Goal: Task Accomplishment & Management: Use online tool/utility

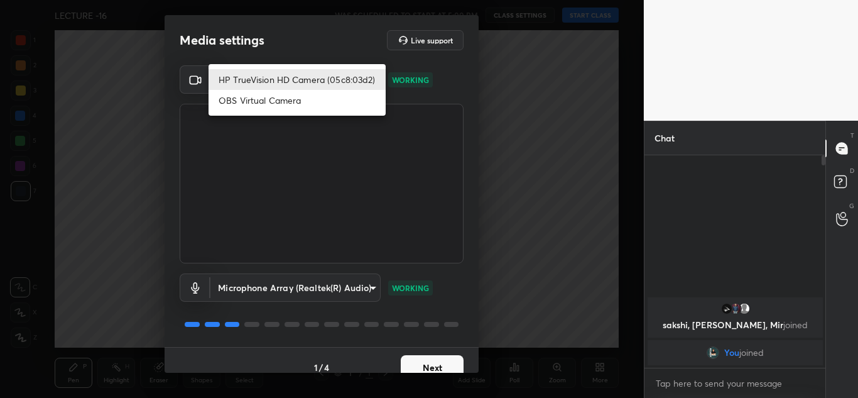
click at [324, 81] on body "1 2 3 4 5 6 7 C X Z C X Z E E Erase all H H LECTURE -16 WAS SCHEDULED TO START …" at bounding box center [429, 199] width 858 height 398
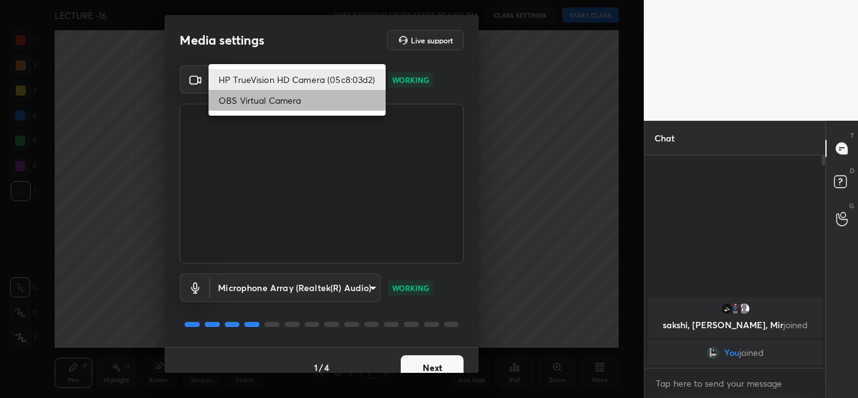
click at [329, 102] on li "OBS Virtual Camera" at bounding box center [297, 100] width 177 height 21
type input "6d1ede7b9e4f2b74204388792489e2eb0e068b84f5c50369689df4cede739b88"
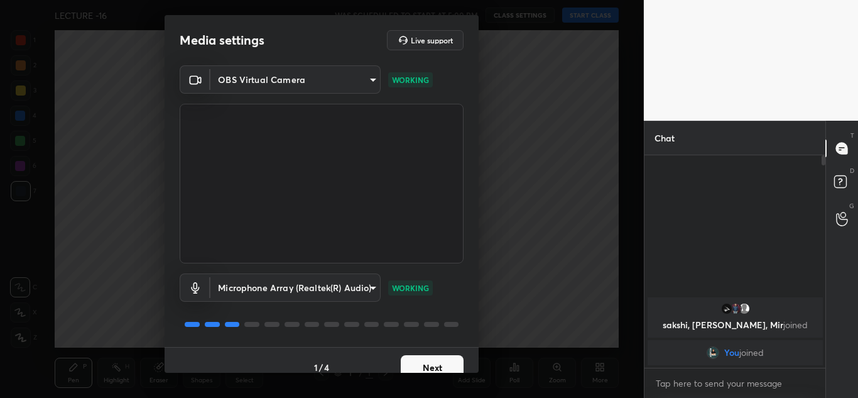
click at [434, 380] on div "Media settings Live support OBS Virtual Camera 6d1ede7b9e4f2b74204388792489e2eb…" at bounding box center [322, 199] width 644 height 398
click at [431, 366] on button "Next" at bounding box center [432, 367] width 63 height 25
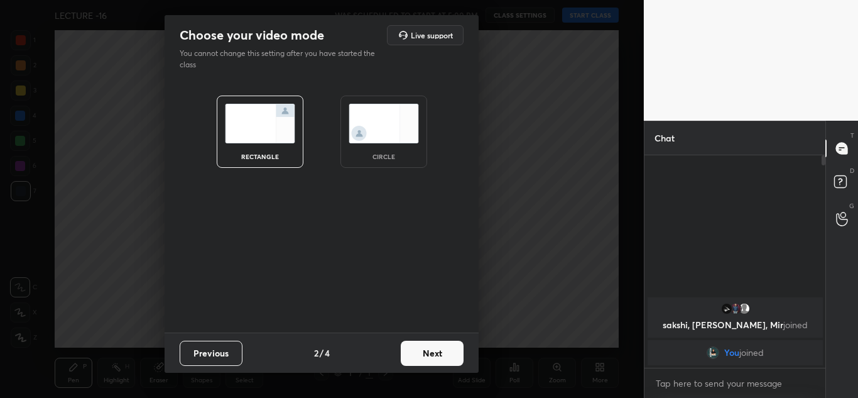
click at [381, 155] on div "circle" at bounding box center [384, 156] width 50 height 6
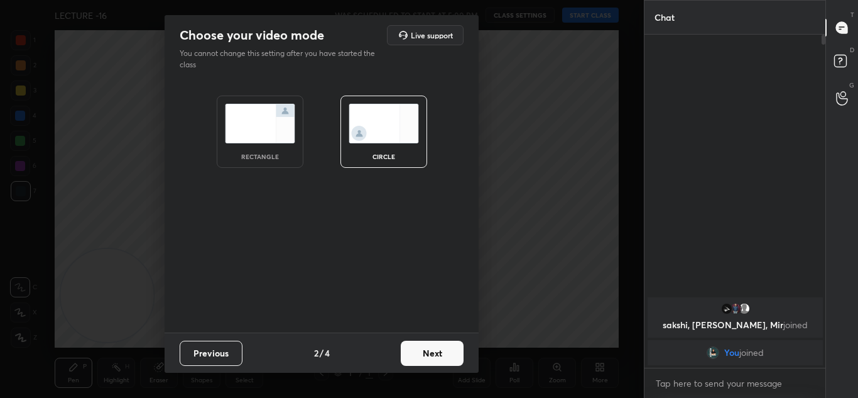
scroll to position [225, 177]
click at [426, 356] on button "Next" at bounding box center [432, 353] width 63 height 25
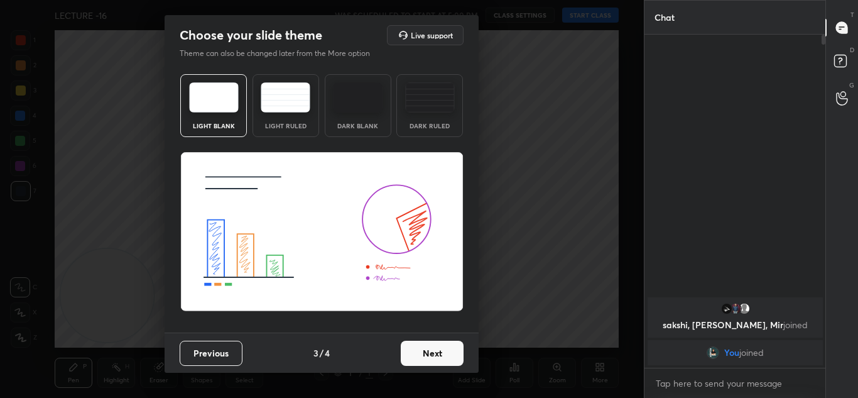
click at [437, 355] on button "Next" at bounding box center [432, 353] width 63 height 25
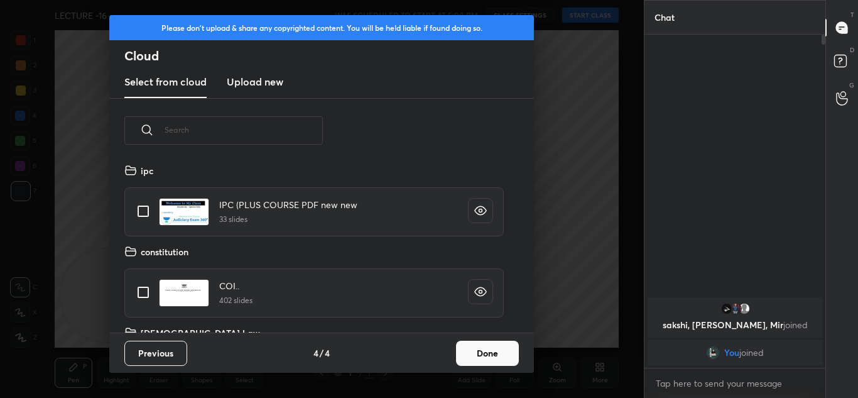
click at [505, 346] on button "Done" at bounding box center [487, 353] width 63 height 25
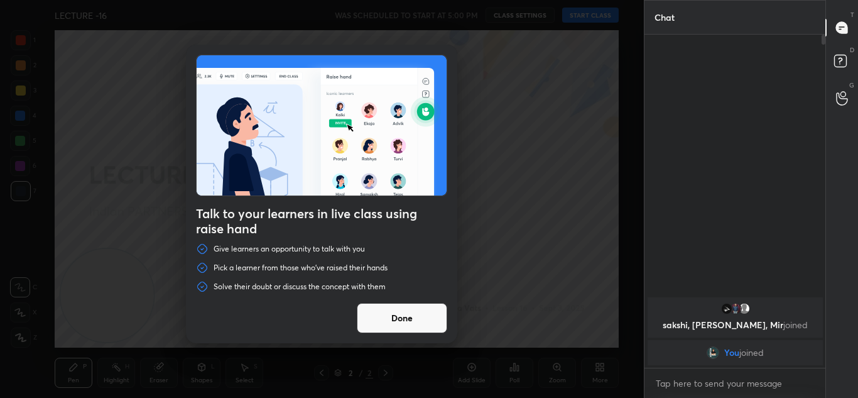
click at [398, 319] on button "Done" at bounding box center [402, 318] width 90 height 30
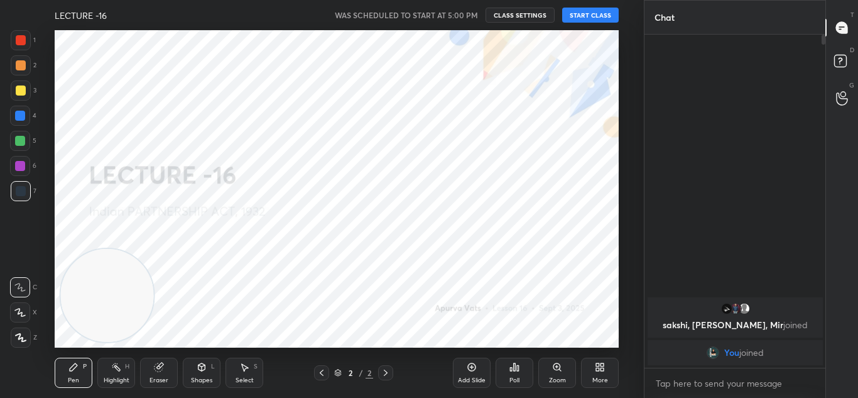
click at [575, 21] on button "START CLASS" at bounding box center [590, 15] width 57 height 15
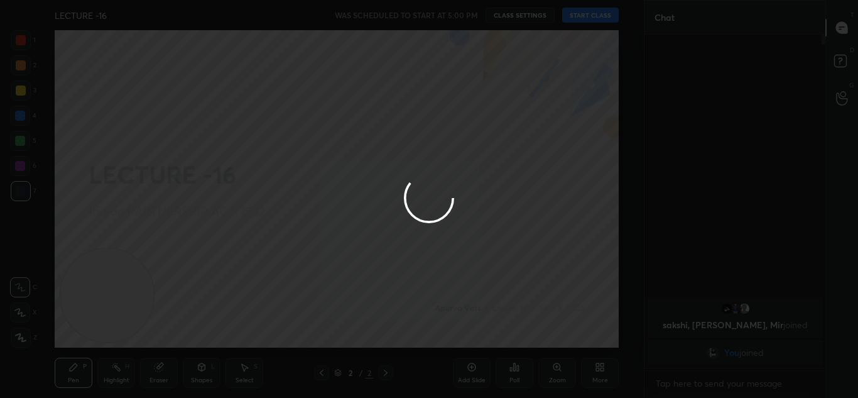
type textarea "x"
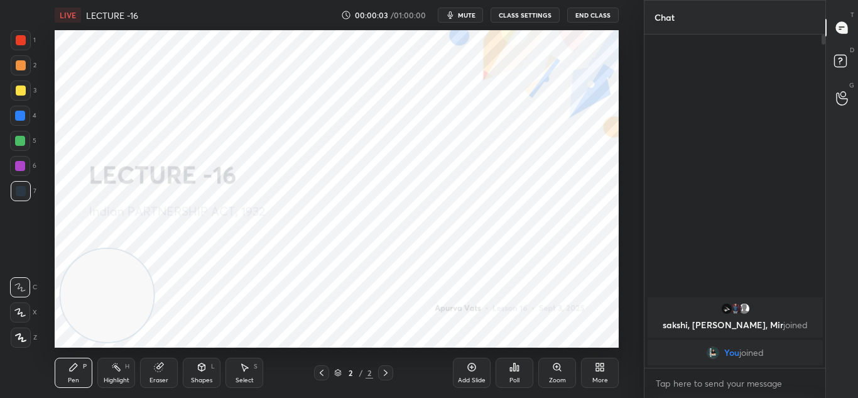
click at [471, 18] on span "mute" at bounding box center [467, 15] width 18 height 9
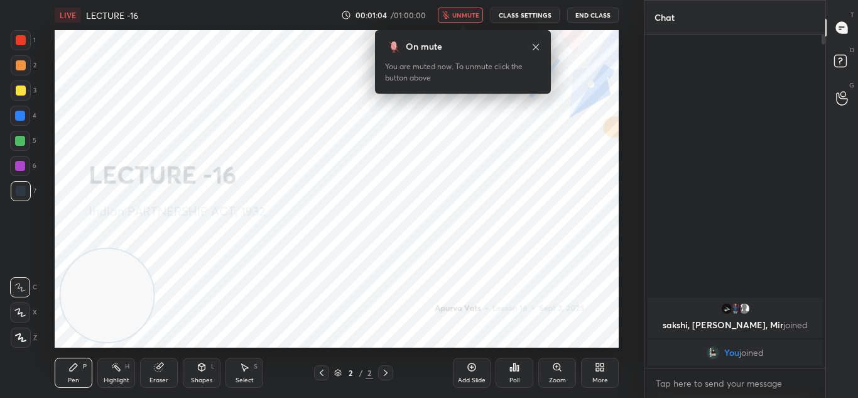
click at [471, 18] on span "unmute" at bounding box center [465, 15] width 27 height 9
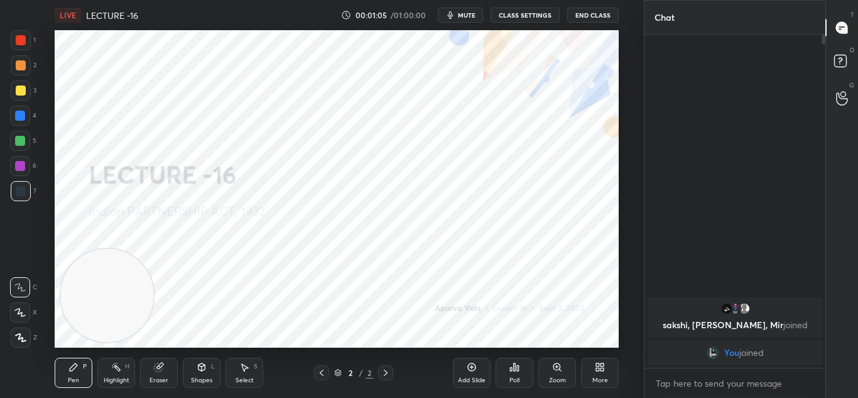
click at [513, 12] on button "CLASS SETTINGS" at bounding box center [525, 15] width 69 height 15
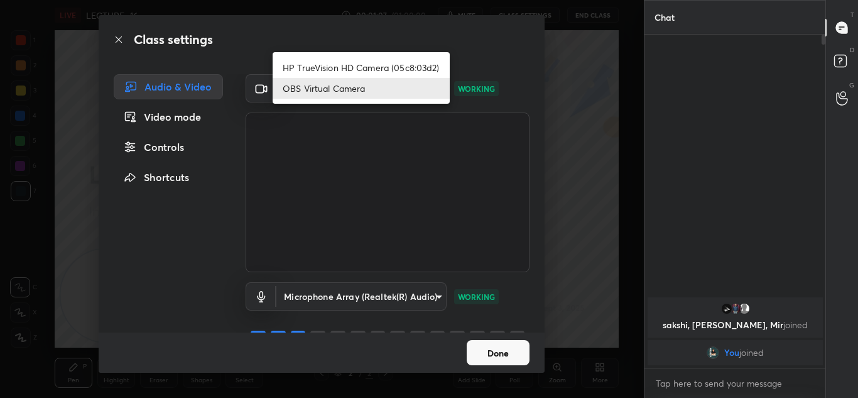
click at [358, 77] on body "1 2 3 4 5 6 7 C X Z C X Z E E Erase all H H LIVE LECTURE -16 00:01:07 / 01:00:0…" at bounding box center [429, 199] width 858 height 398
click at [354, 63] on li "HP TrueVision HD Camera (05c8:03d2)" at bounding box center [361, 67] width 177 height 21
type input "20696c71a14a6a0581f57ab44aa2f44f0734995074abb79df16b9c113724ac47"
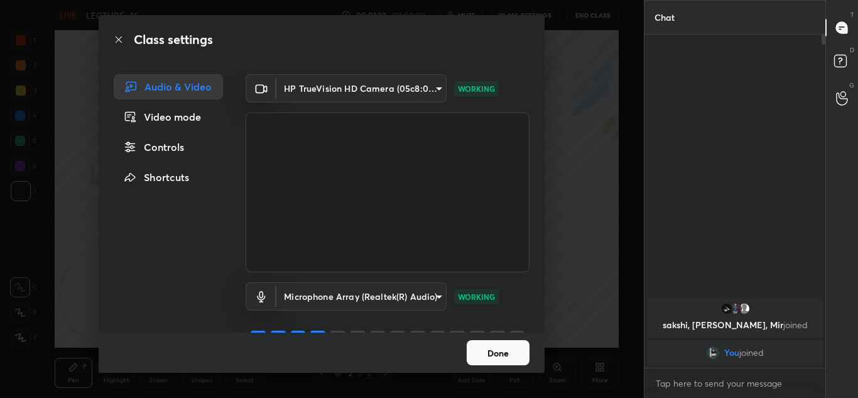
click at [511, 347] on button "Done" at bounding box center [498, 352] width 63 height 25
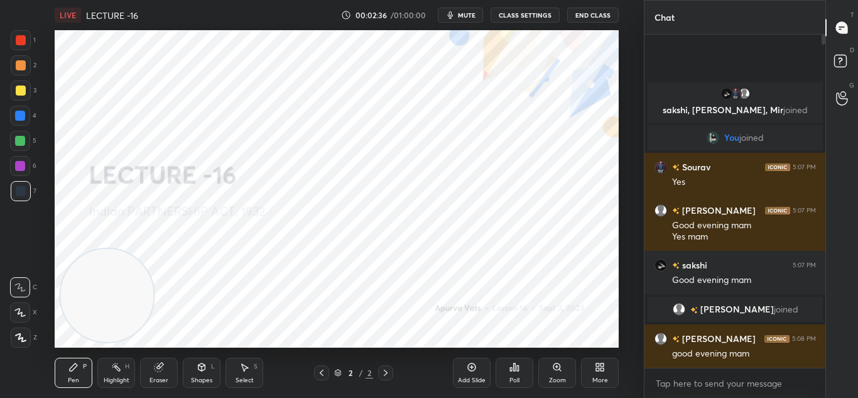
click at [466, 369] on div "Add Slide" at bounding box center [472, 373] width 38 height 30
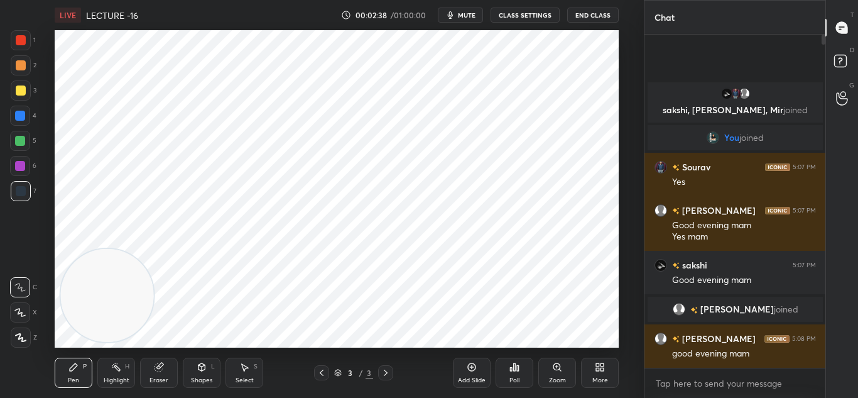
click at [21, 345] on div at bounding box center [21, 337] width 20 height 20
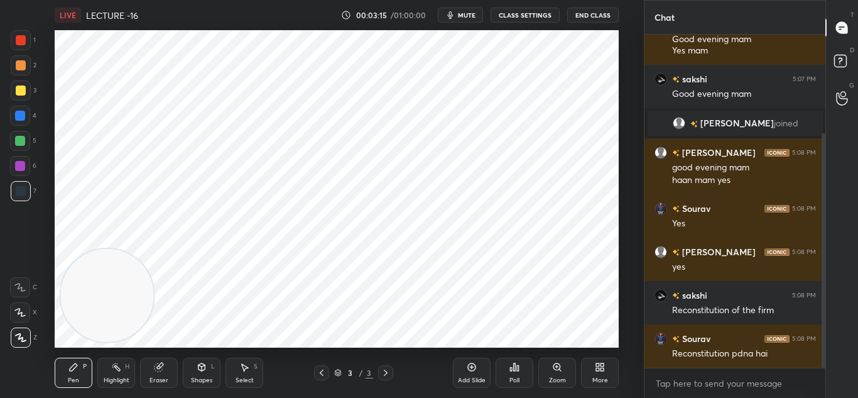
scroll to position [184, 0]
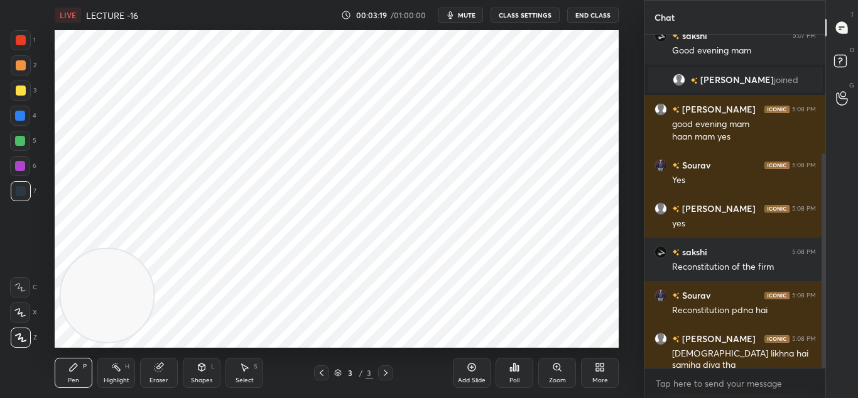
click at [474, 374] on div "Add Slide" at bounding box center [472, 373] width 38 height 30
click at [21, 45] on div at bounding box center [21, 40] width 10 height 10
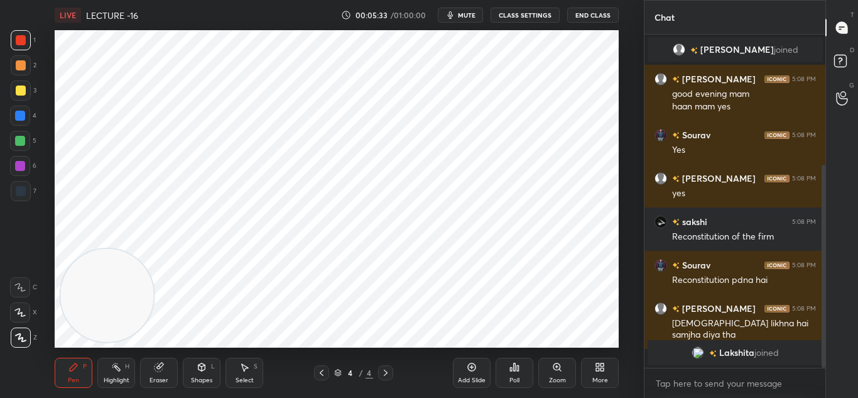
click at [476, 341] on div "Add Slide Poll Zoom More" at bounding box center [536, 372] width 166 height 70
click at [25, 199] on div at bounding box center [21, 191] width 20 height 20
click at [472, 370] on icon at bounding box center [472, 367] width 10 height 10
click at [326, 371] on icon at bounding box center [322, 373] width 10 height 10
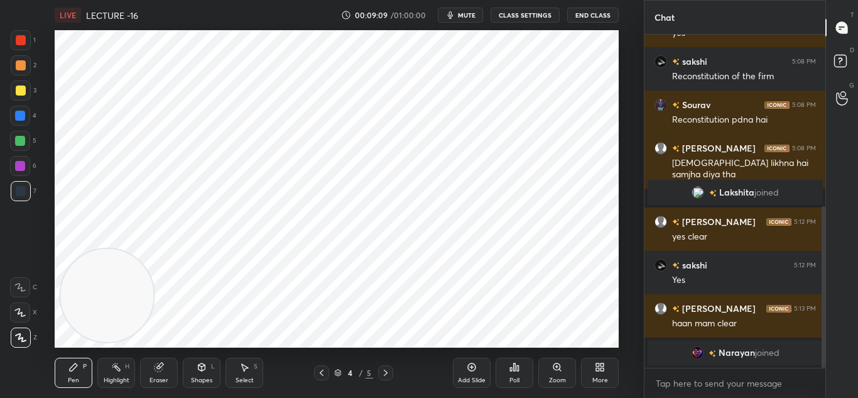
scroll to position [368, 0]
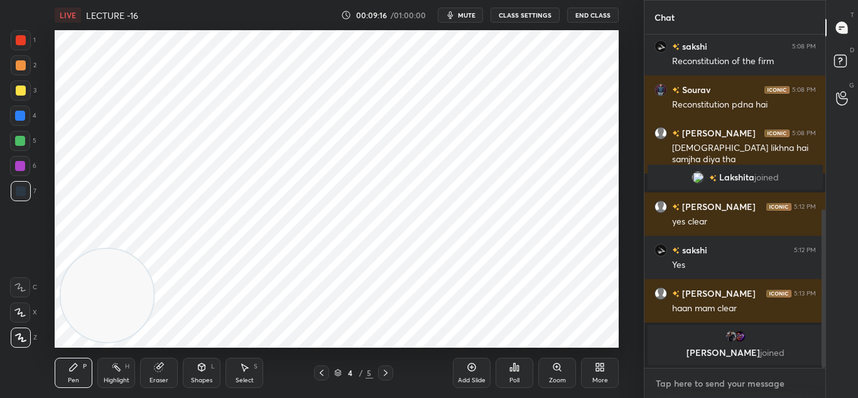
type textarea "x"
click at [707, 387] on textarea at bounding box center [735, 383] width 161 height 20
paste textarea "[URL][DOMAIN_NAME]"
type textarea "[URL][DOMAIN_NAME]"
type textarea "x"
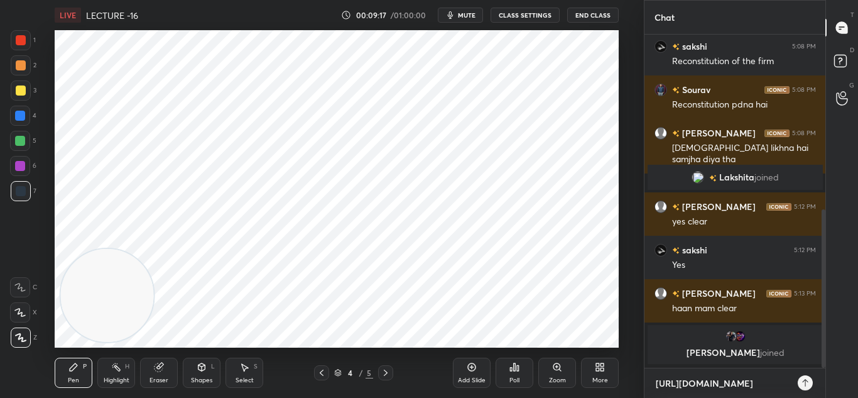
scroll to position [225, 177]
click at [707, 387] on textarea "[URL][DOMAIN_NAME]" at bounding box center [723, 383] width 136 height 20
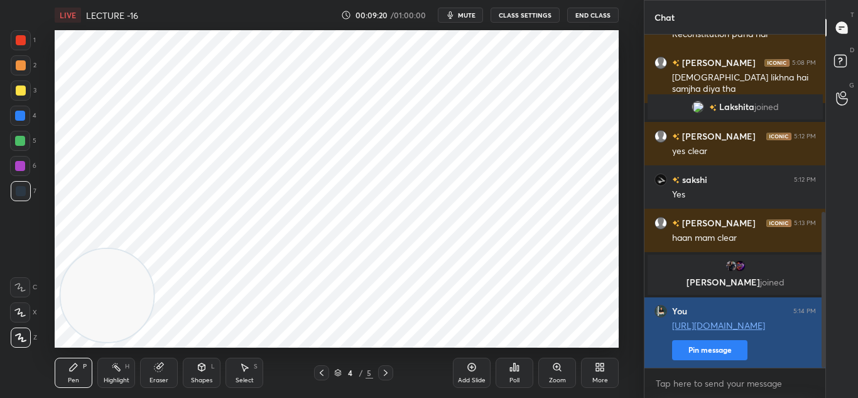
click at [732, 354] on button "Pin message" at bounding box center [709, 350] width 75 height 20
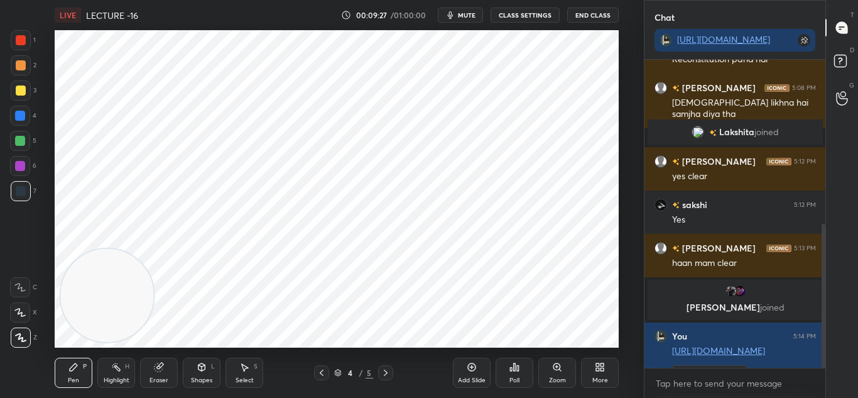
click at [387, 366] on div at bounding box center [385, 372] width 15 height 15
click at [320, 373] on icon at bounding box center [322, 372] width 4 height 6
click at [470, 370] on icon at bounding box center [472, 367] width 8 height 8
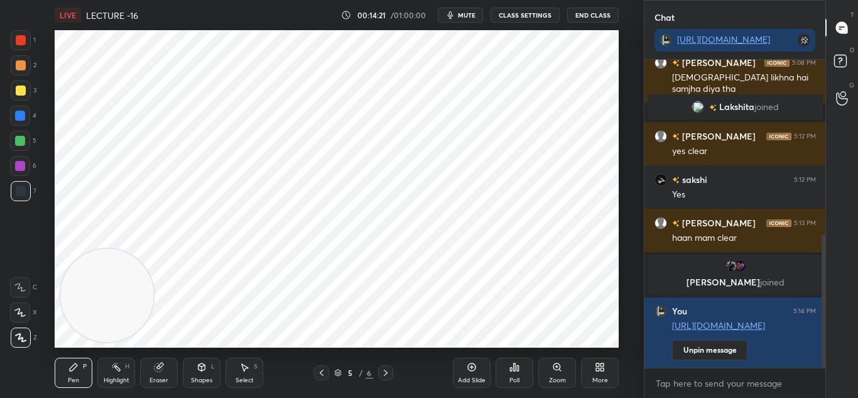
click at [461, 374] on div "Add Slide" at bounding box center [472, 373] width 38 height 30
click at [329, 372] on div "6 / 7" at bounding box center [353, 372] width 79 height 15
click at [327, 375] on div at bounding box center [321, 372] width 15 height 15
click at [385, 369] on icon at bounding box center [386, 373] width 10 height 10
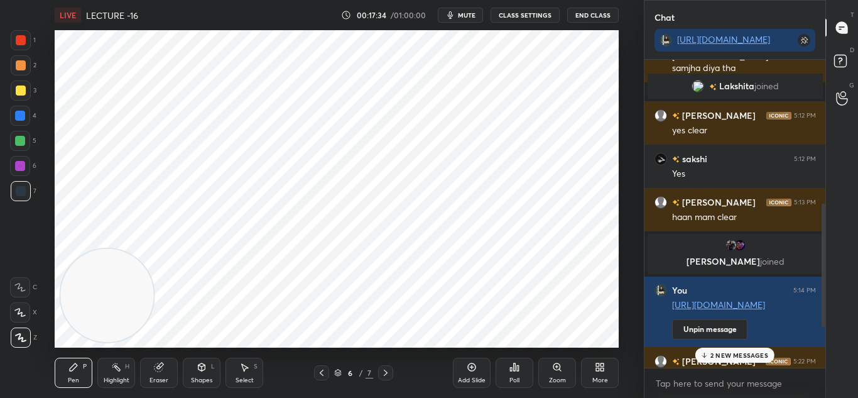
scroll to position [615, 0]
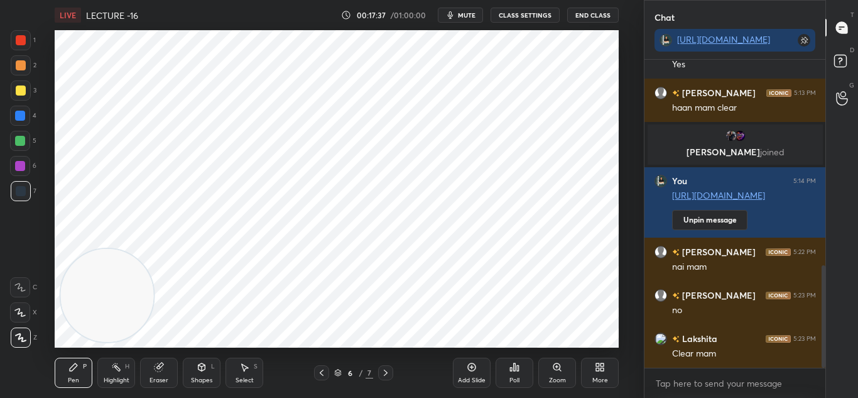
click at [468, 366] on icon at bounding box center [472, 367] width 8 height 8
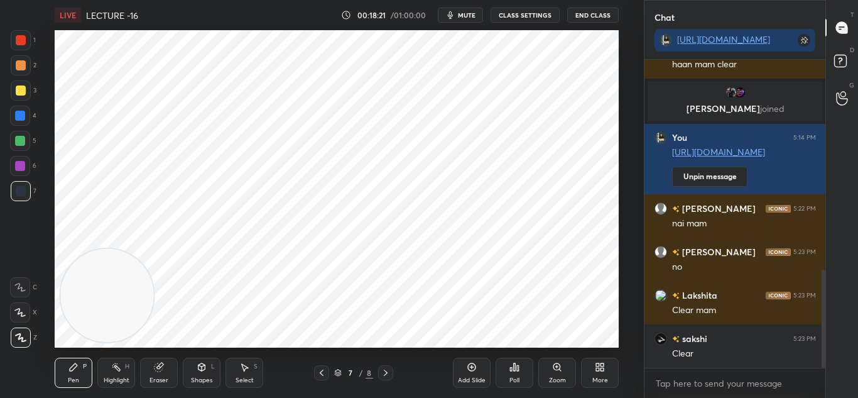
click at [322, 368] on icon at bounding box center [322, 373] width 10 height 10
click at [388, 375] on icon at bounding box center [386, 373] width 10 height 10
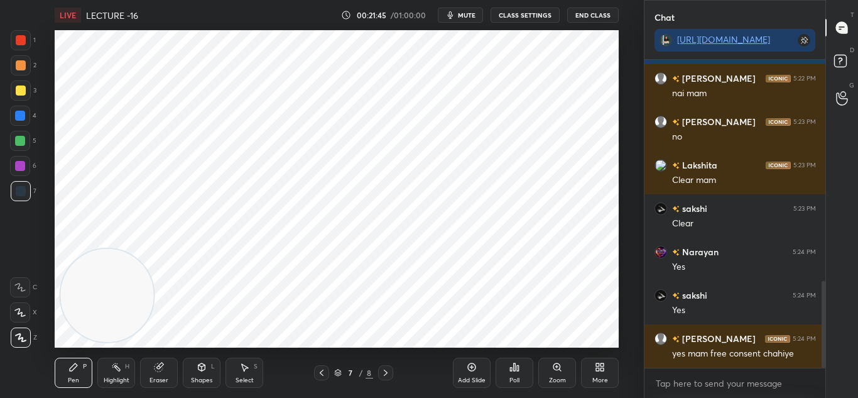
scroll to position [855, 0]
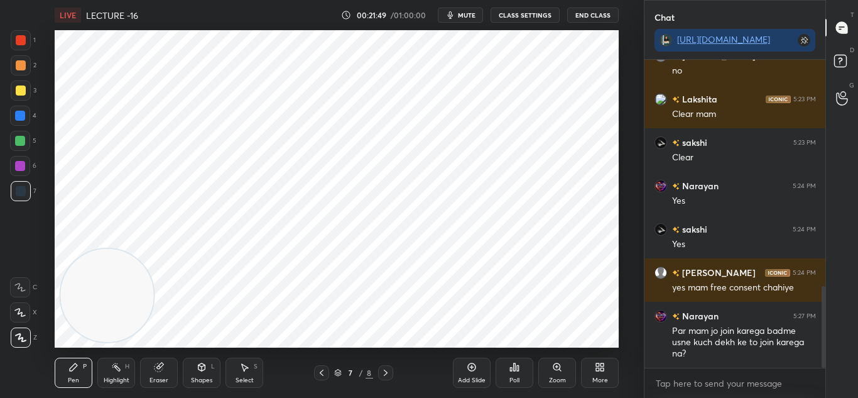
click at [322, 373] on icon at bounding box center [322, 373] width 10 height 10
click at [324, 373] on icon at bounding box center [322, 373] width 10 height 10
click at [37, 48] on div "1 2 3 4 5 6 7 C X Z C X Z E E Erase all H H" at bounding box center [20, 188] width 40 height 317
click at [18, 144] on div at bounding box center [20, 141] width 10 height 10
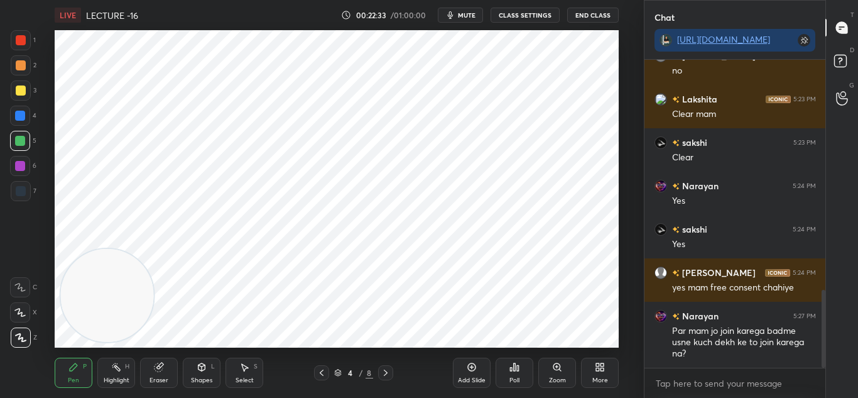
scroll to position [909, 0]
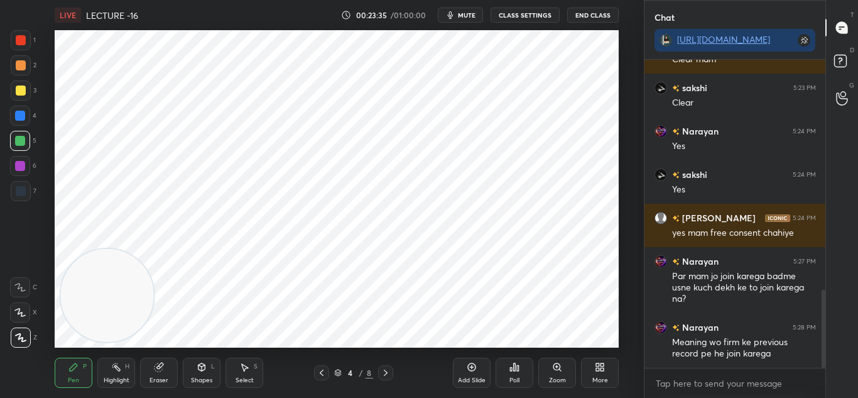
click at [390, 367] on div at bounding box center [385, 372] width 15 height 15
click at [388, 368] on icon at bounding box center [386, 373] width 10 height 10
click at [391, 369] on div at bounding box center [385, 372] width 15 height 15
click at [386, 366] on div at bounding box center [385, 372] width 15 height 15
click at [322, 368] on icon at bounding box center [322, 373] width 10 height 10
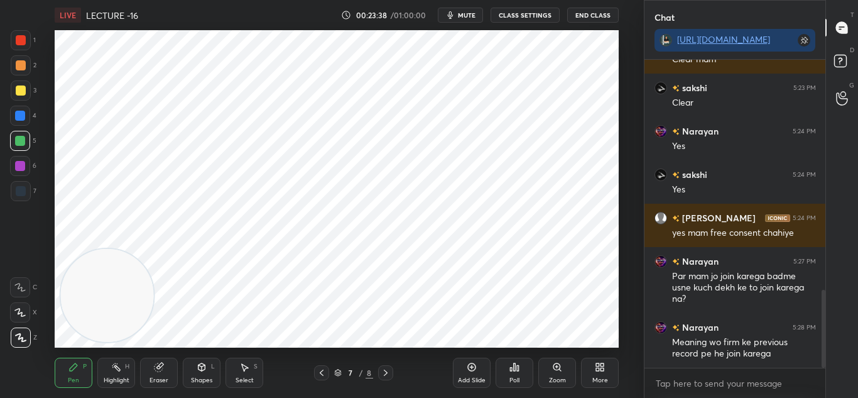
scroll to position [953, 0]
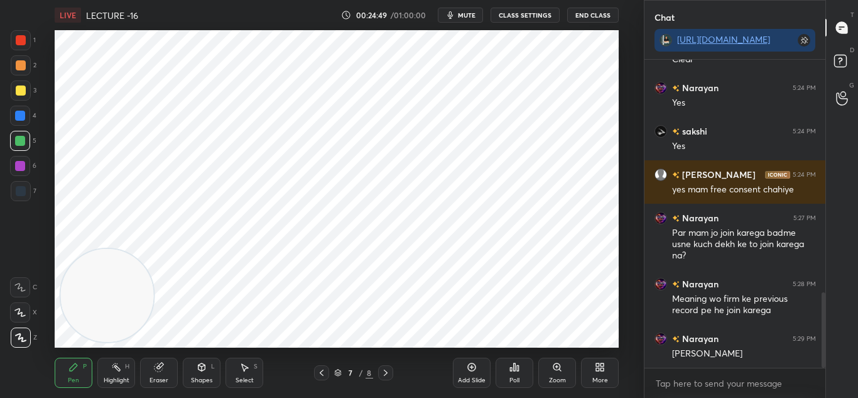
click at [461, 13] on span "mute" at bounding box center [467, 15] width 18 height 9
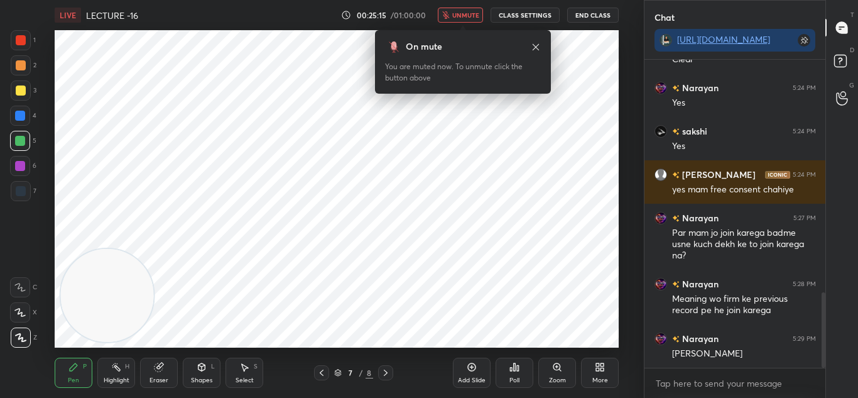
click at [461, 9] on button "unmute" at bounding box center [460, 15] width 45 height 15
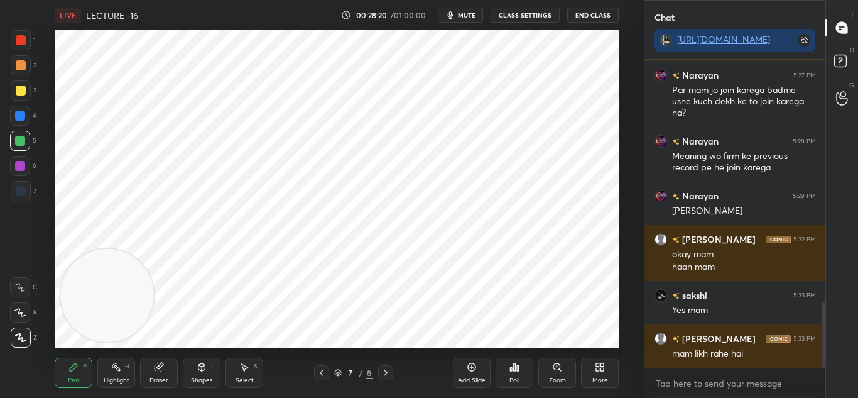
scroll to position [1139, 0]
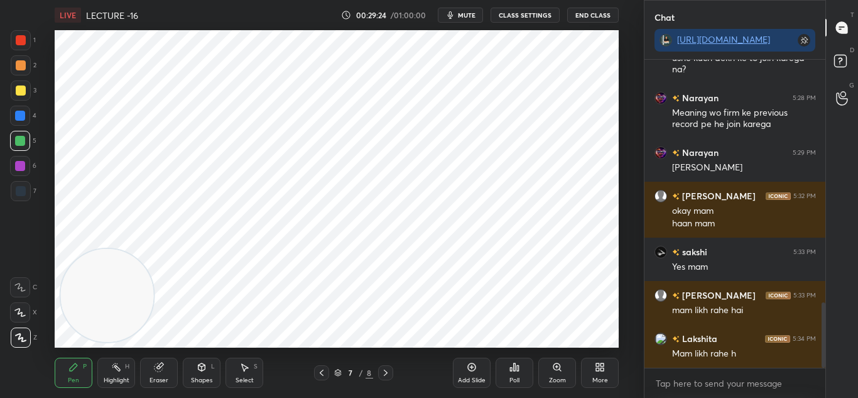
click at [383, 372] on icon at bounding box center [386, 373] width 10 height 10
click at [383, 368] on icon at bounding box center [386, 373] width 10 height 10
click at [380, 370] on div at bounding box center [385, 372] width 15 height 15
click at [462, 368] on div "Add Slide" at bounding box center [472, 373] width 38 height 30
click at [19, 194] on div at bounding box center [21, 191] width 10 height 10
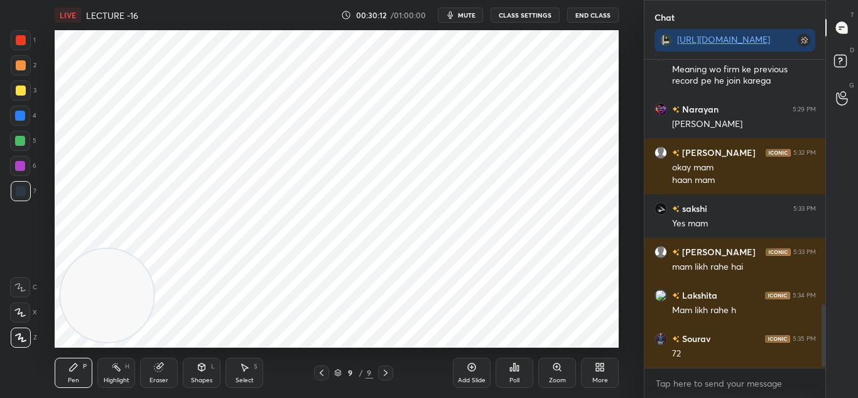
scroll to position [1225, 0]
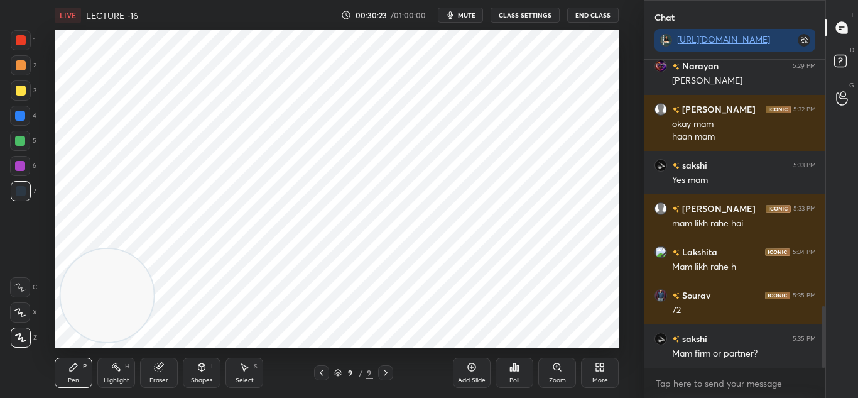
click at [157, 368] on icon at bounding box center [159, 367] width 8 height 8
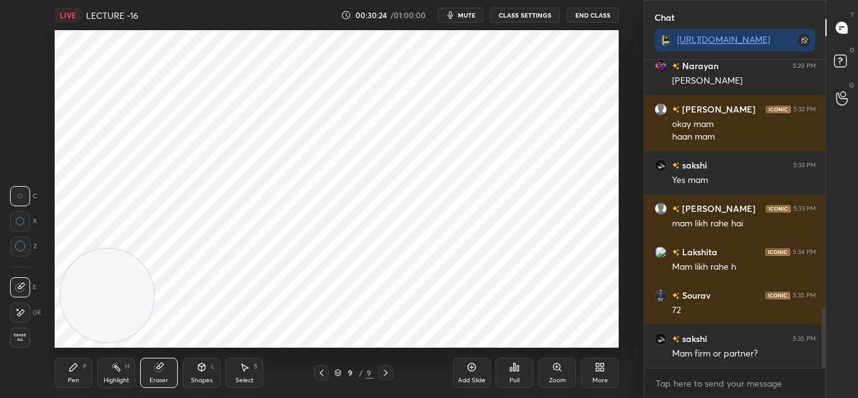
scroll to position [1269, 0]
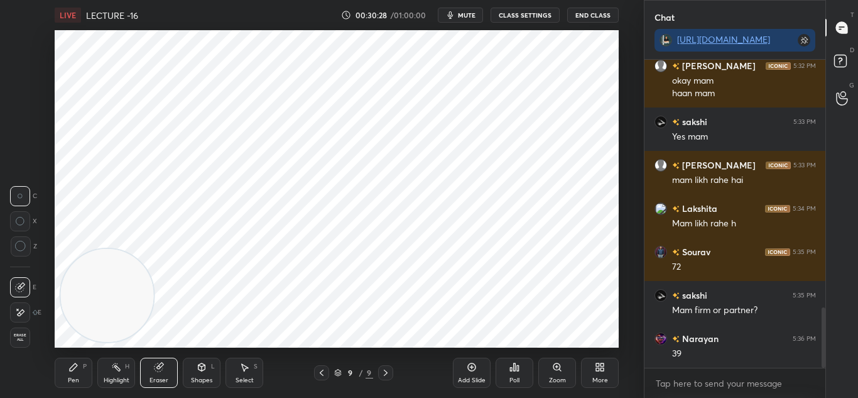
click at [65, 368] on div "Pen P" at bounding box center [74, 373] width 38 height 30
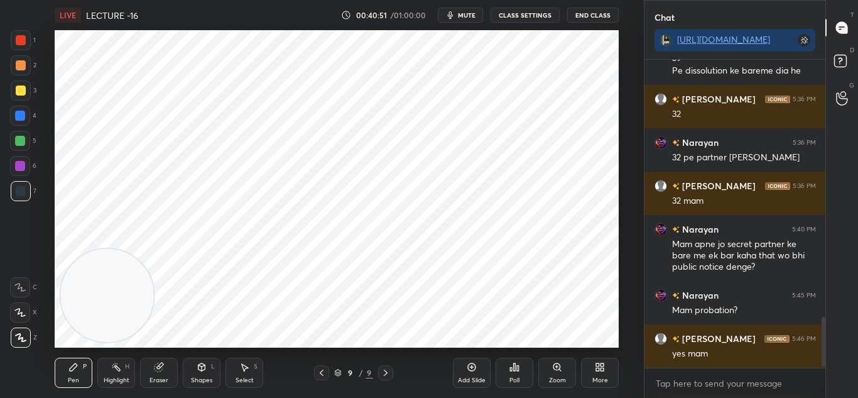
scroll to position [1607, 0]
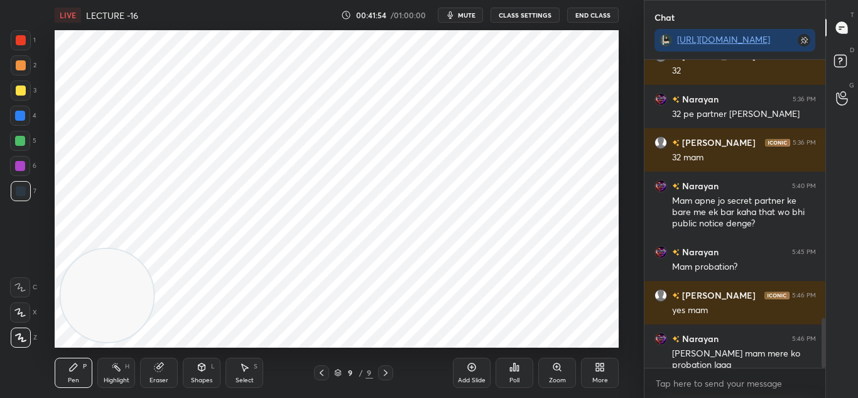
click at [470, 370] on icon at bounding box center [472, 367] width 8 height 8
click at [2, 130] on div "1 2 3 4 5 6 7 C X Z C X Z E E Erase all H H" at bounding box center [20, 188] width 40 height 317
click at [25, 137] on div at bounding box center [20, 141] width 10 height 10
click at [27, 41] on div at bounding box center [21, 40] width 20 height 20
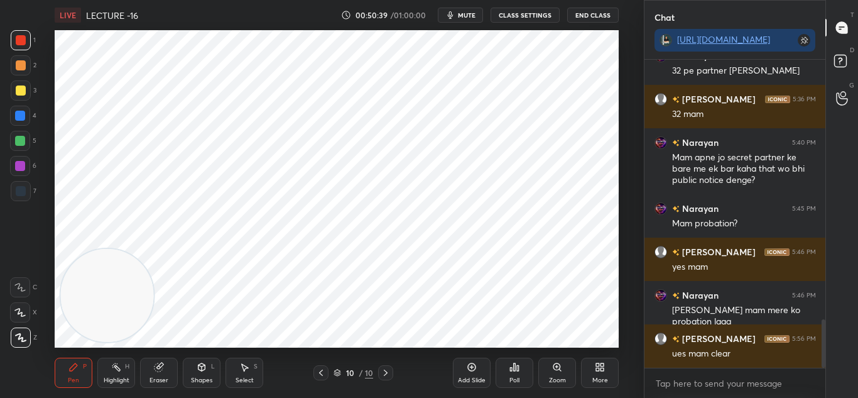
click at [386, 374] on icon at bounding box center [386, 373] width 10 height 10
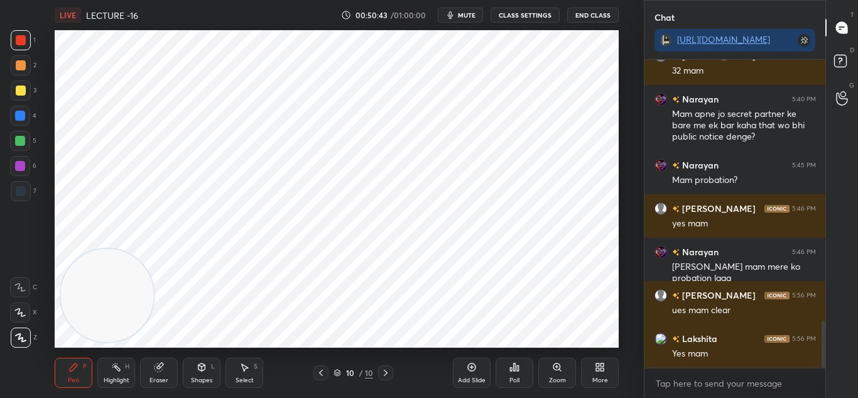
click at [465, 369] on div "Add Slide" at bounding box center [472, 373] width 38 height 30
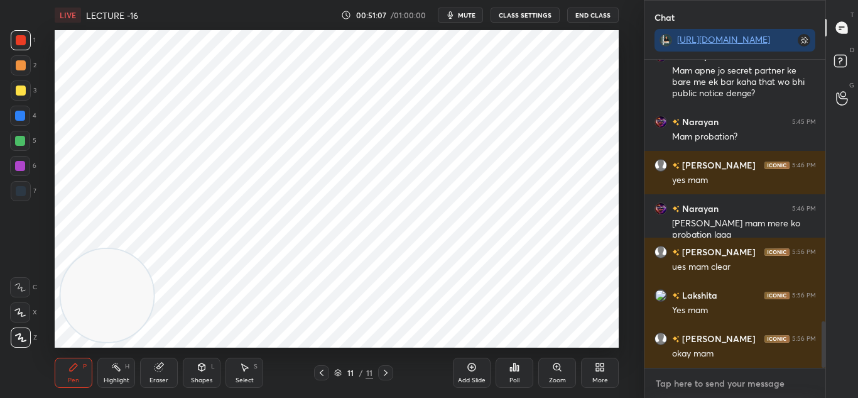
click at [686, 380] on textarea at bounding box center [735, 383] width 161 height 20
type textarea "x"
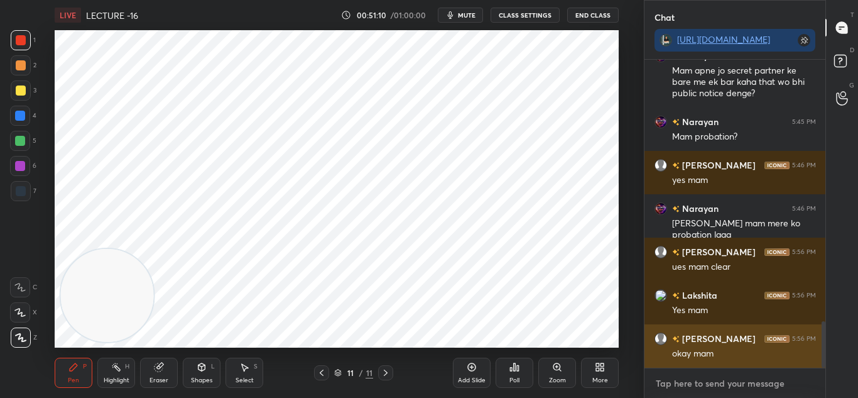
scroll to position [1750, 0]
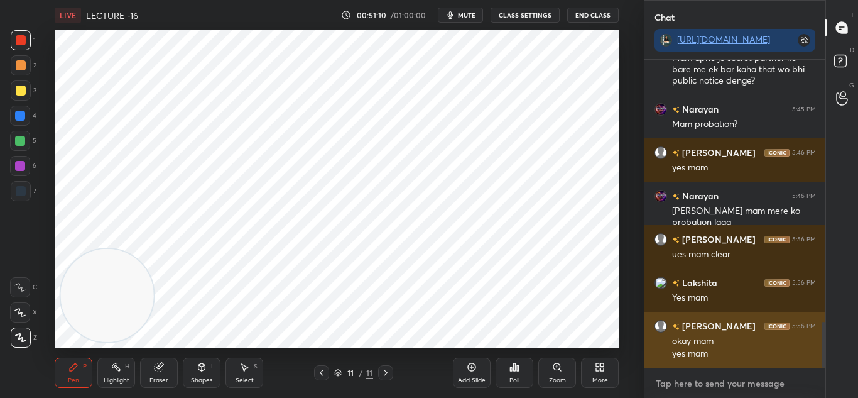
paste textarea "[URL][DOMAIN_NAME]"
type textarea "[URL][DOMAIN_NAME]"
type textarea "x"
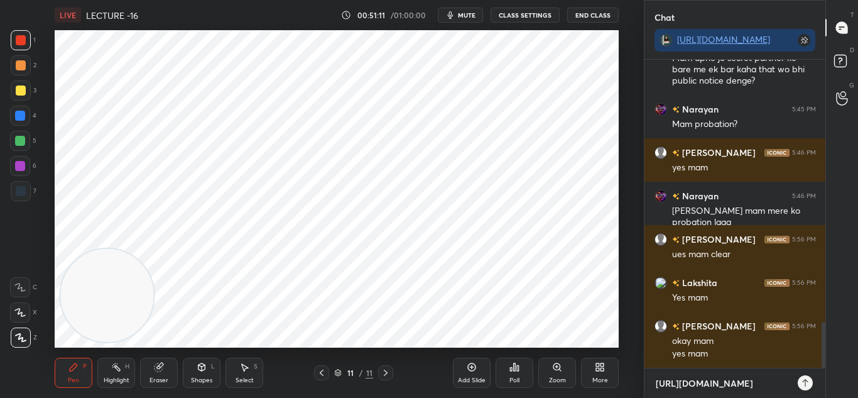
type textarea "[URL][DOMAIN_NAME]"
click at [809, 380] on icon at bounding box center [805, 383] width 10 height 10
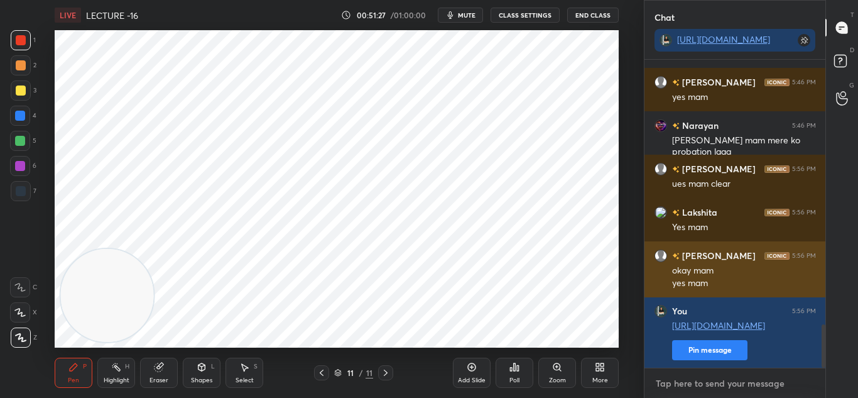
scroll to position [1864, 0]
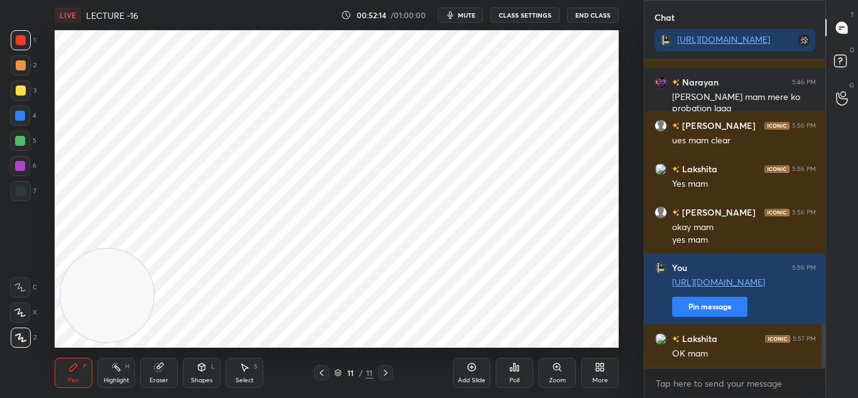
type textarea "x"
click at [471, 16] on span "mute" at bounding box center [467, 15] width 18 height 9
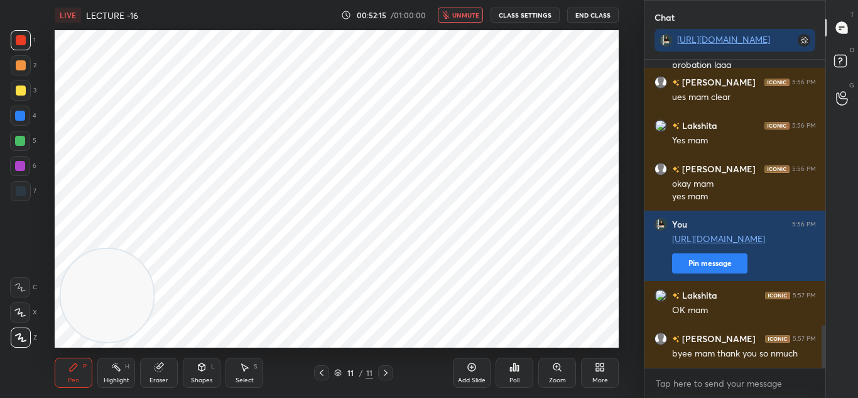
click at [515, 14] on button "CLASS SETTINGS" at bounding box center [525, 15] width 69 height 15
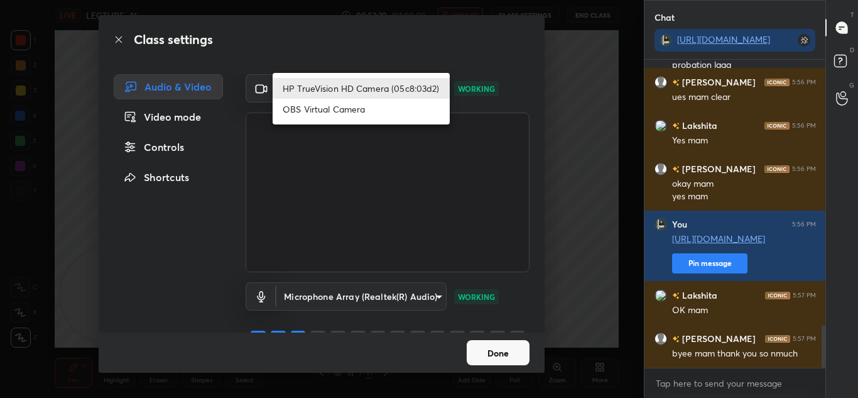
click at [397, 97] on body "1 2 3 4 5 6 7 C X Z C X Z E E Erase all H H LIVE LECTURE -16 00:52:20 / 01:00:0…" at bounding box center [429, 199] width 858 height 398
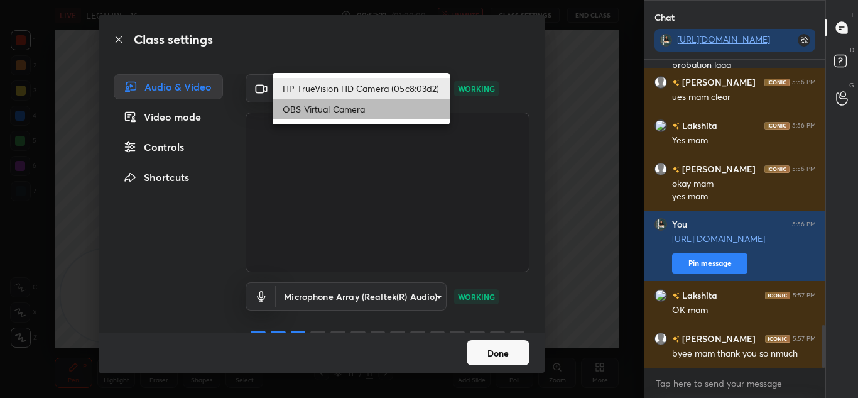
click at [390, 111] on li "OBS Virtual Camera" at bounding box center [361, 109] width 177 height 21
type input "6d1ede7b9e4f2b74204388792489e2eb0e068b84f5c50369689df4cede739b88"
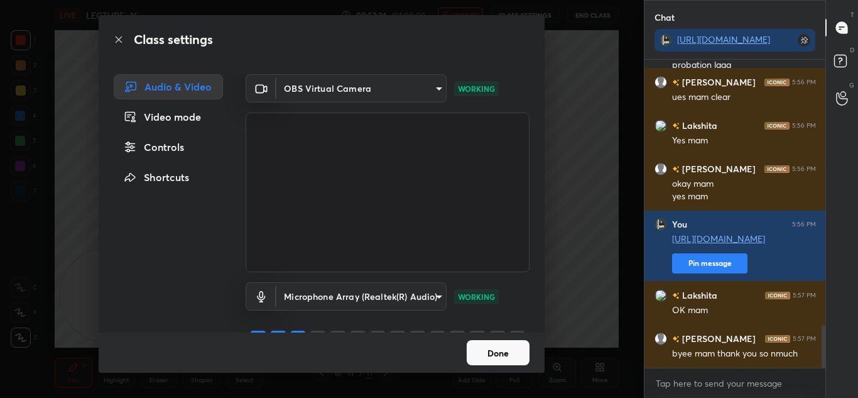
click at [490, 347] on button "Done" at bounding box center [498, 352] width 63 height 25
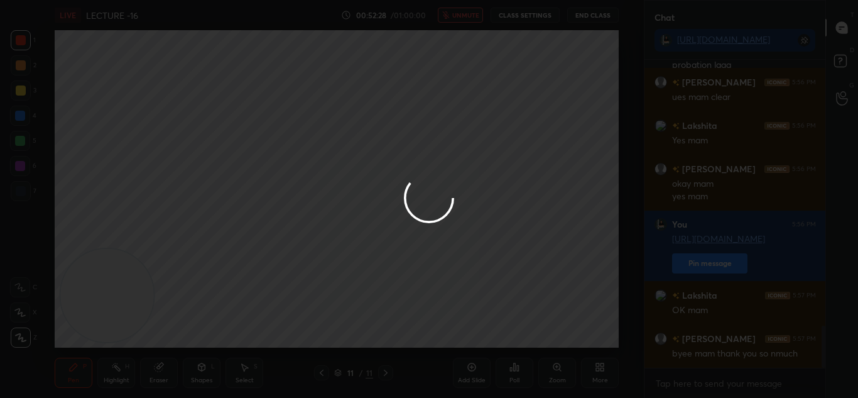
scroll to position [1950, 0]
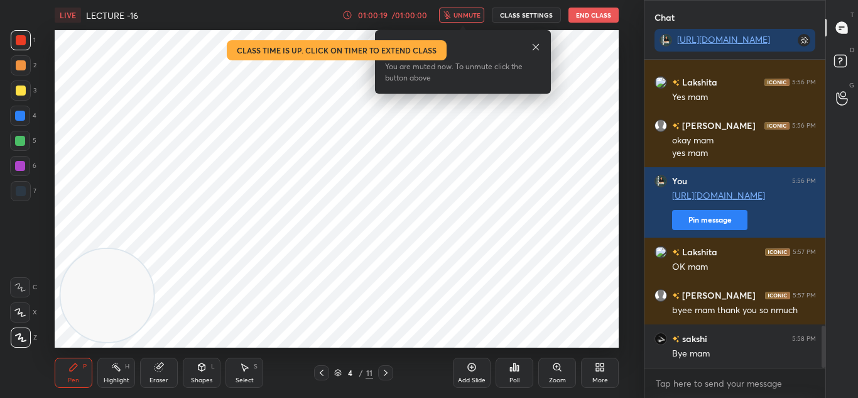
click at [601, 8] on button "End Class" at bounding box center [594, 15] width 50 height 15
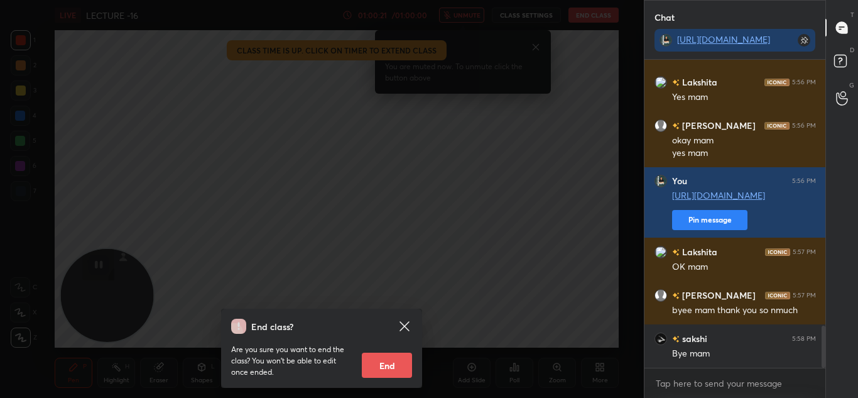
click at [400, 364] on button "End" at bounding box center [387, 364] width 50 height 25
type textarea "x"
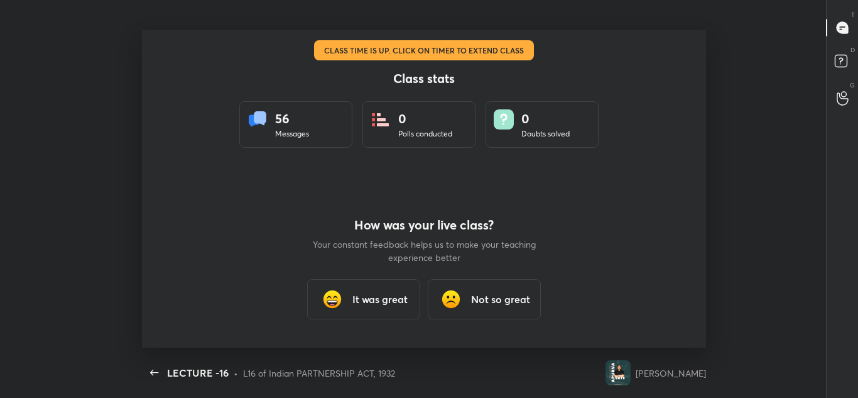
scroll to position [0, 0]
